Goal: Find specific page/section: Find specific page/section

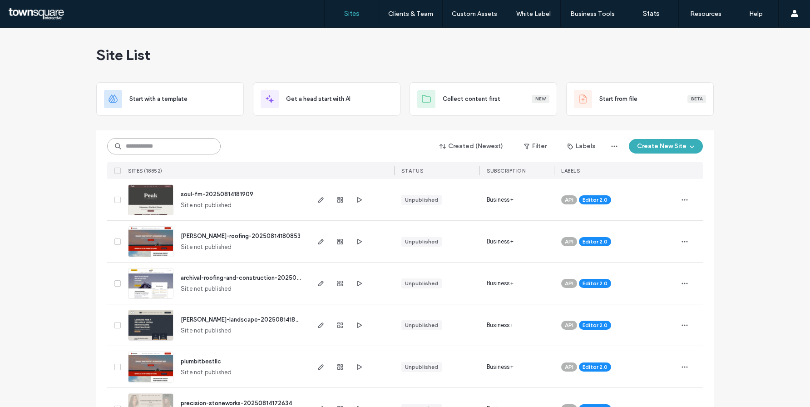
click at [164, 143] on input at bounding box center [163, 146] width 113 height 16
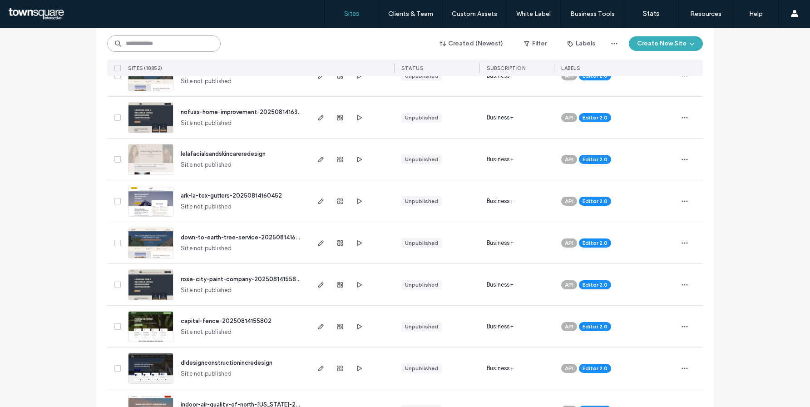
scroll to position [554, 0]
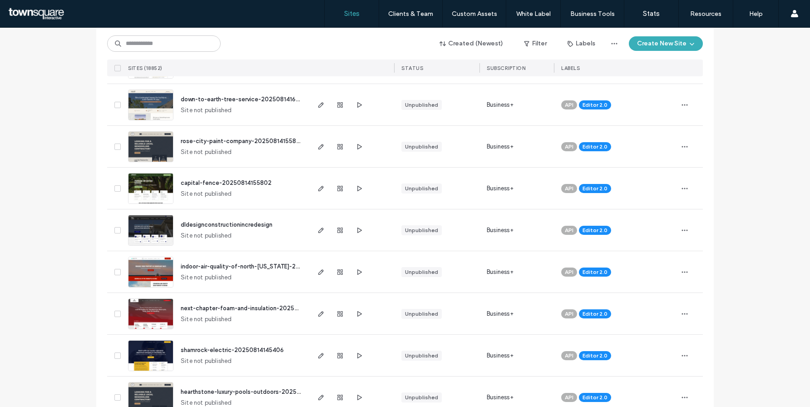
click at [195, 309] on span "next-chapter-foam-and-insulation-20250814152546" at bounding box center [255, 308] width 148 height 7
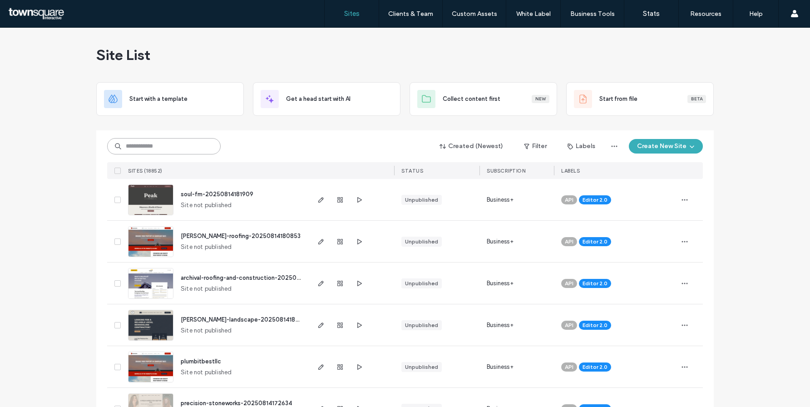
click at [130, 145] on input at bounding box center [163, 146] width 113 height 16
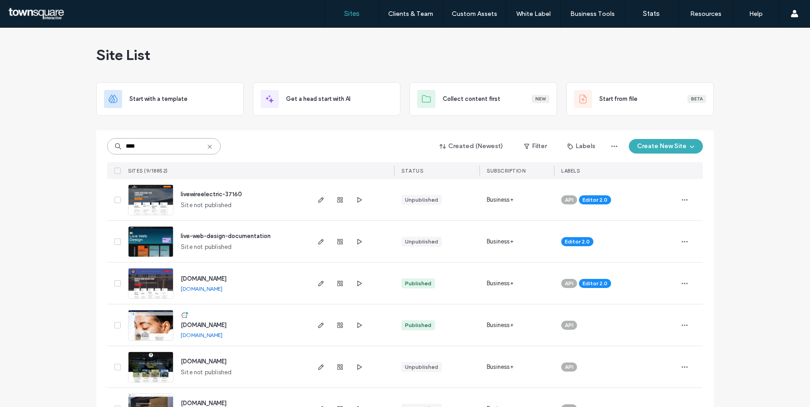
type input "****"
click at [319, 242] on icon "button" at bounding box center [320, 241] width 7 height 7
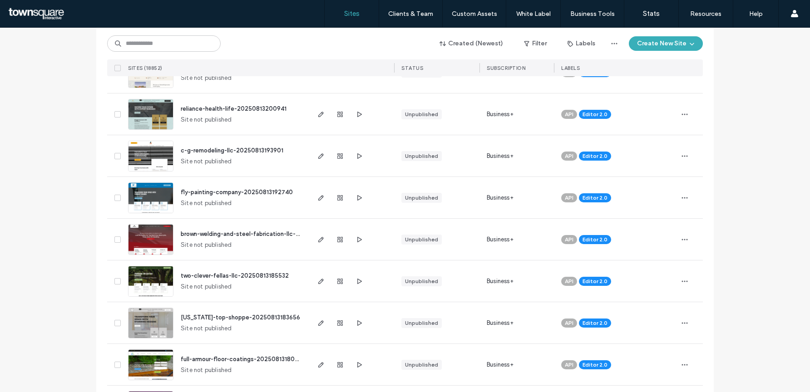
scroll to position [2951, 0]
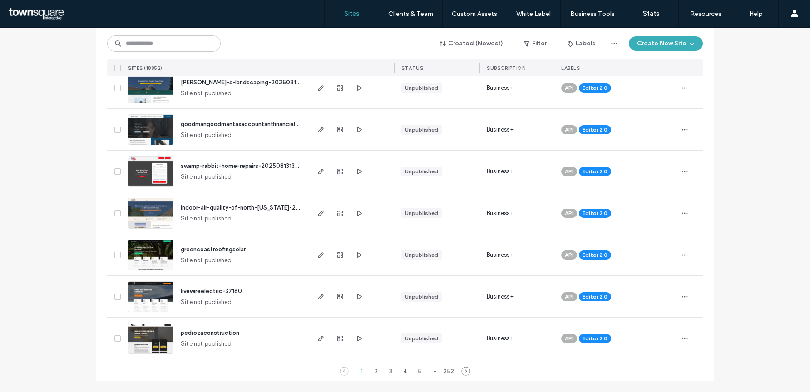
click at [215, 333] on span "pedrozaconstruction" at bounding box center [210, 333] width 59 height 7
